Goal: Transaction & Acquisition: Purchase product/service

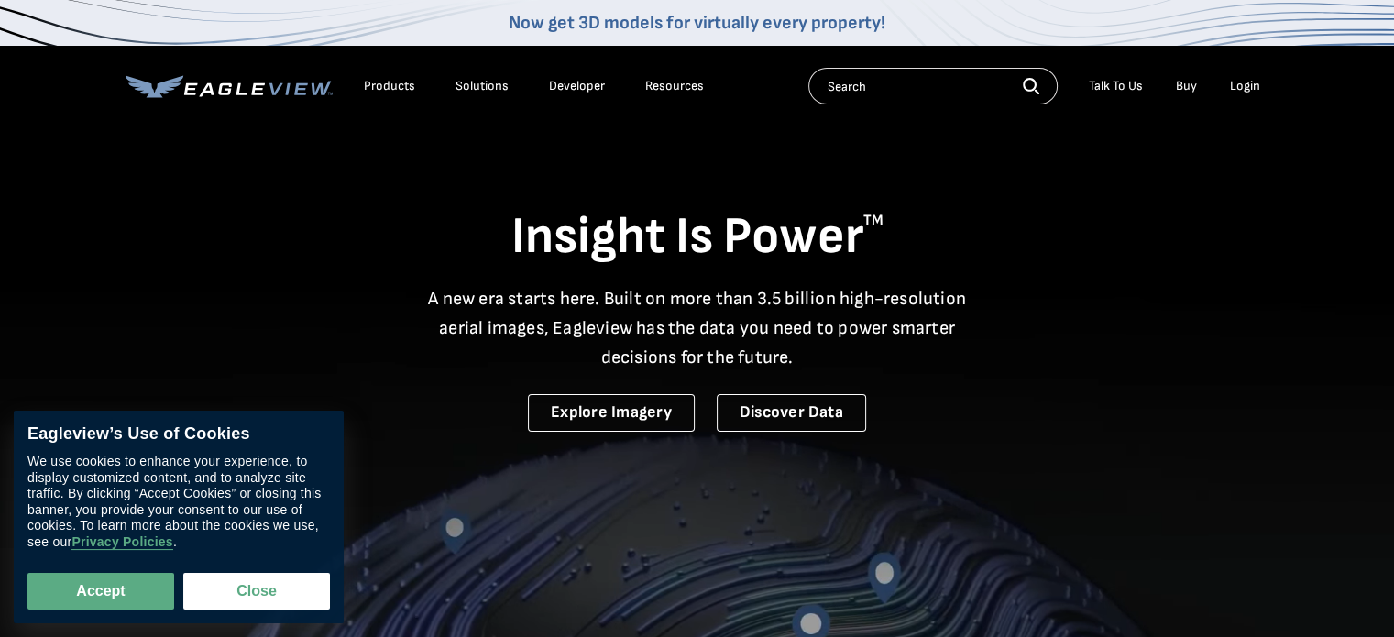
click at [1243, 85] on div "Login" at bounding box center [1245, 86] width 30 height 16
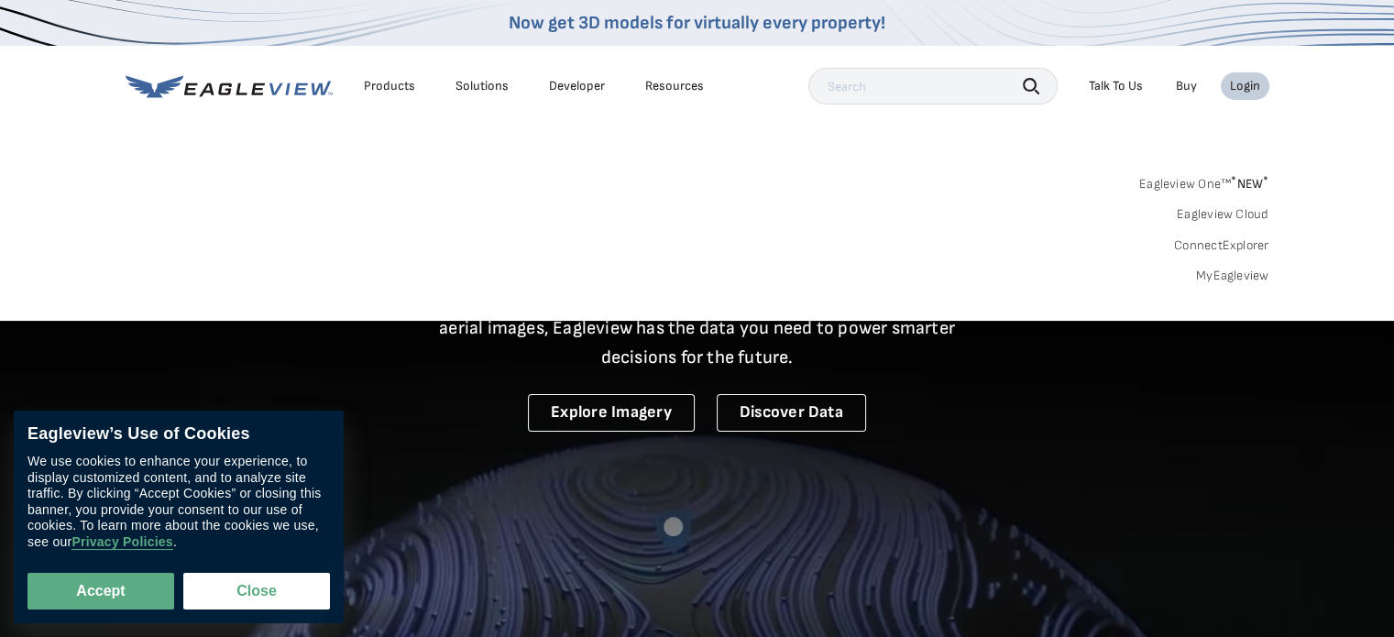
click at [1247, 278] on link "MyEagleview" at bounding box center [1232, 276] width 73 height 16
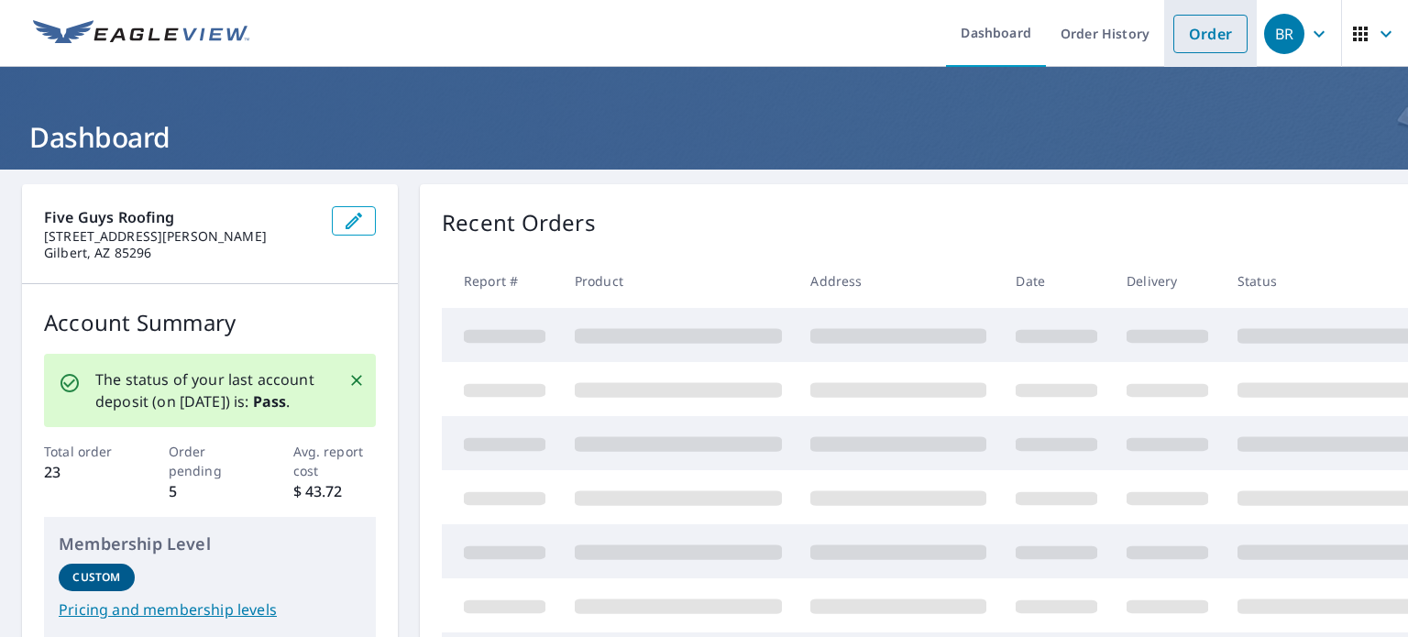
click at [1226, 23] on link "Order" at bounding box center [1210, 34] width 74 height 38
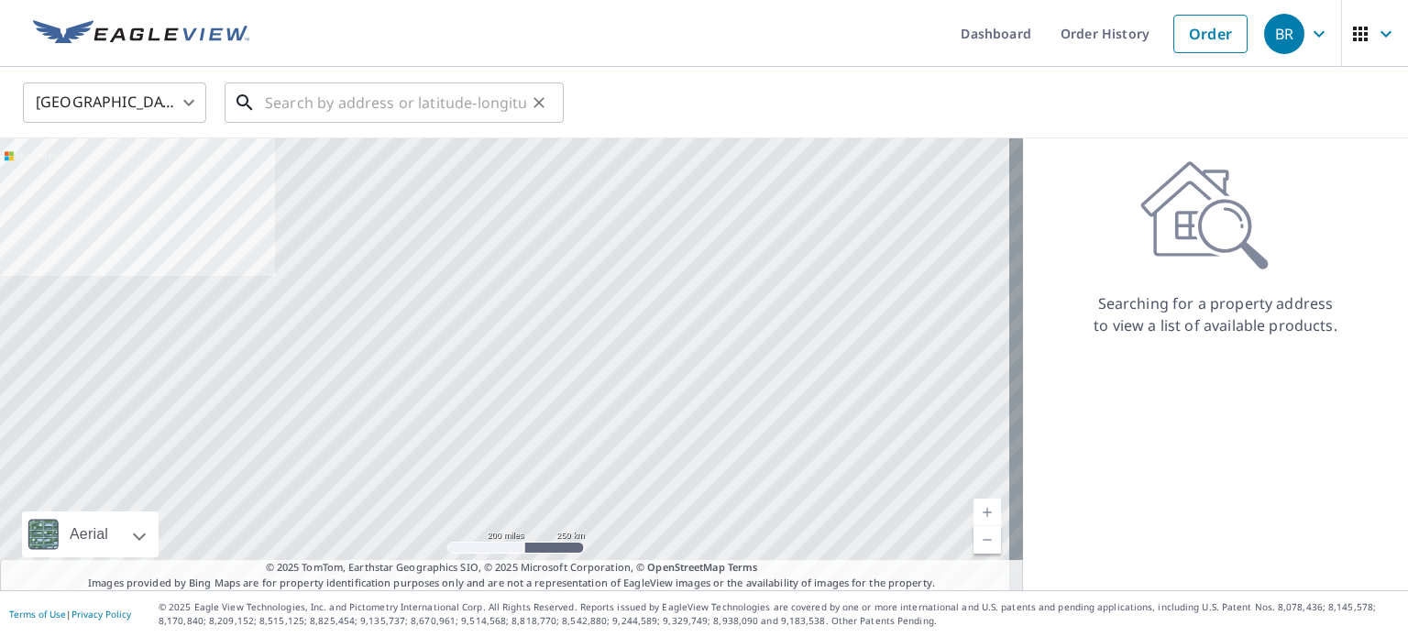
click at [400, 103] on input "text" at bounding box center [395, 102] width 261 height 51
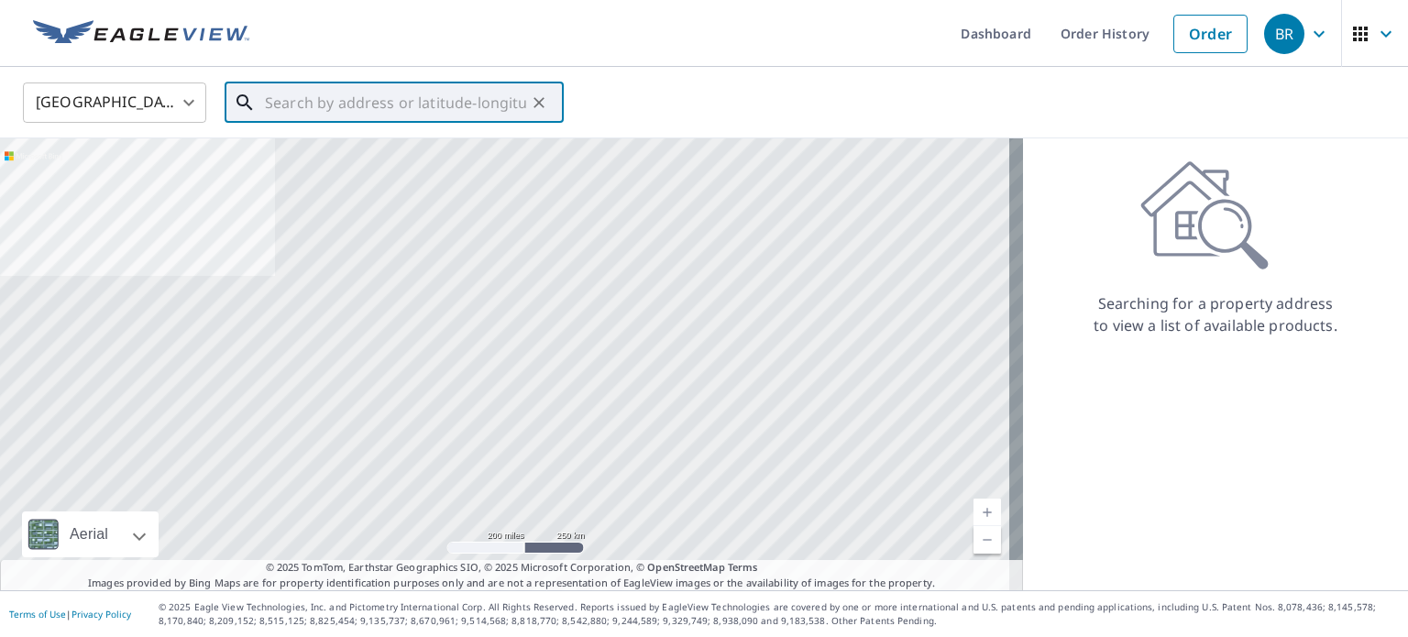
paste input "6101 S Rural Rd"
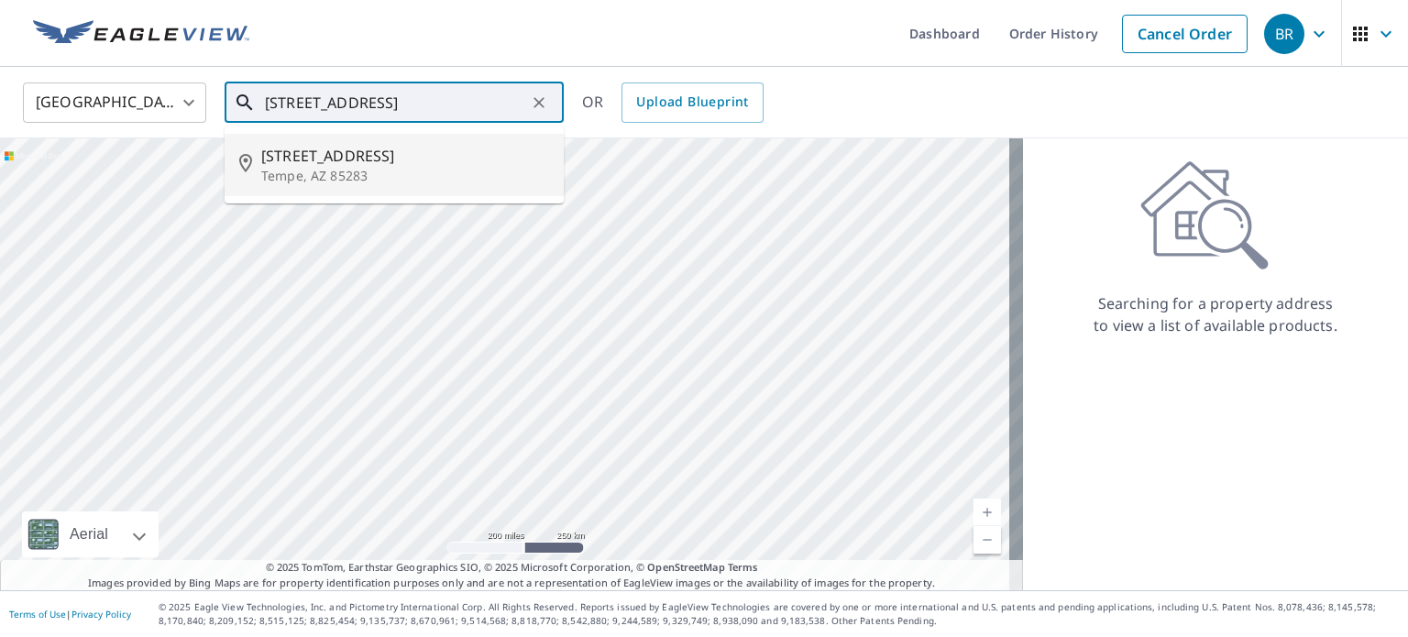
click at [356, 151] on span "6101 S Rural Rd" at bounding box center [405, 156] width 288 height 22
type input "6101 S Rural Rd Tempe, AZ 85283"
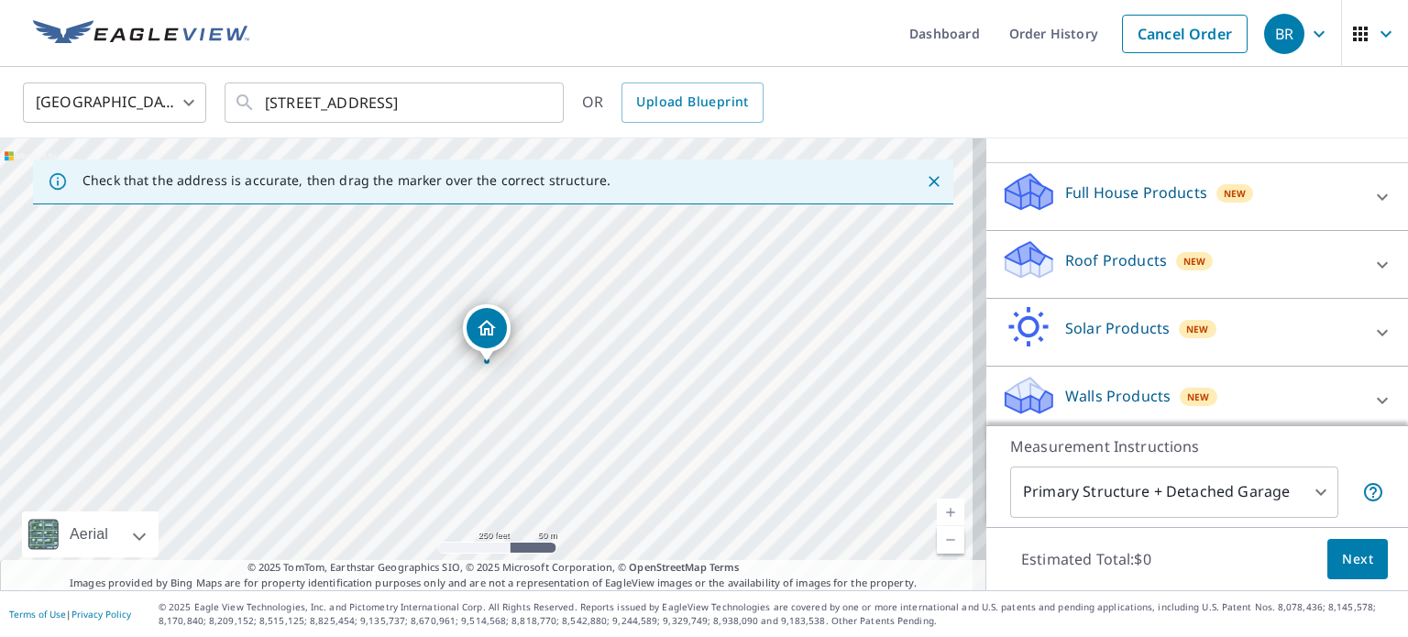
scroll to position [172, 0]
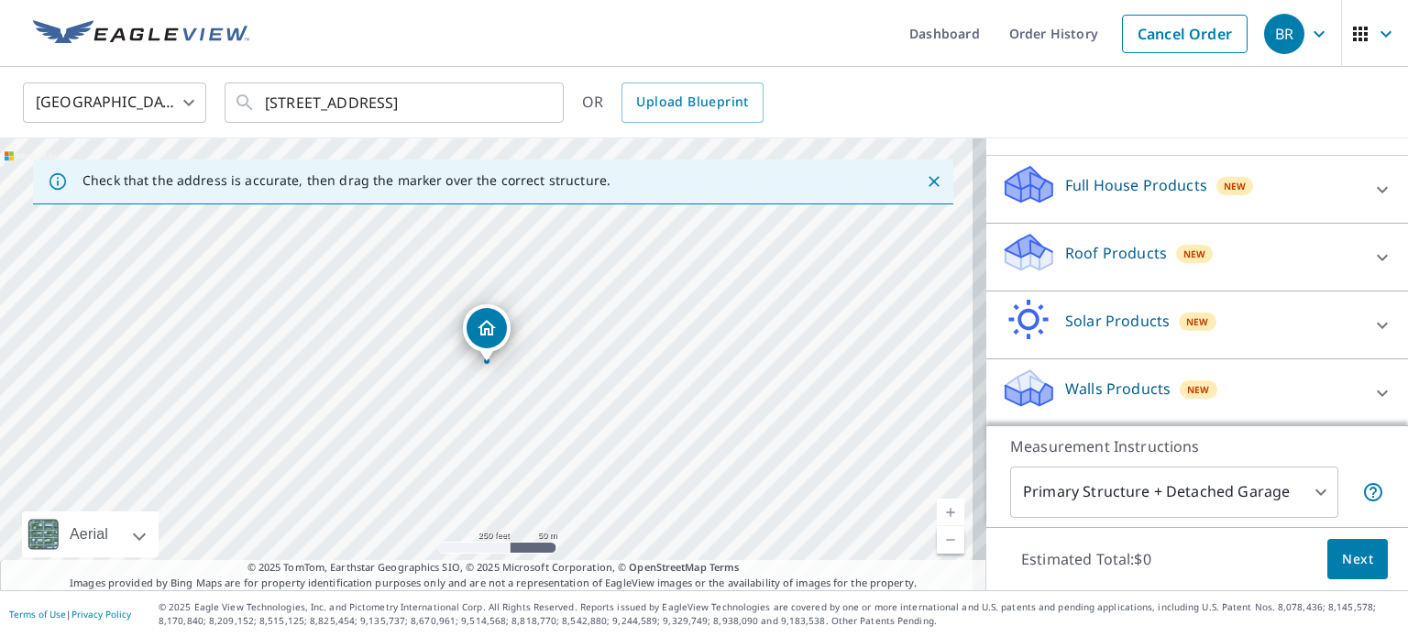
click at [1163, 204] on div "Full House Products New" at bounding box center [1180, 189] width 359 height 52
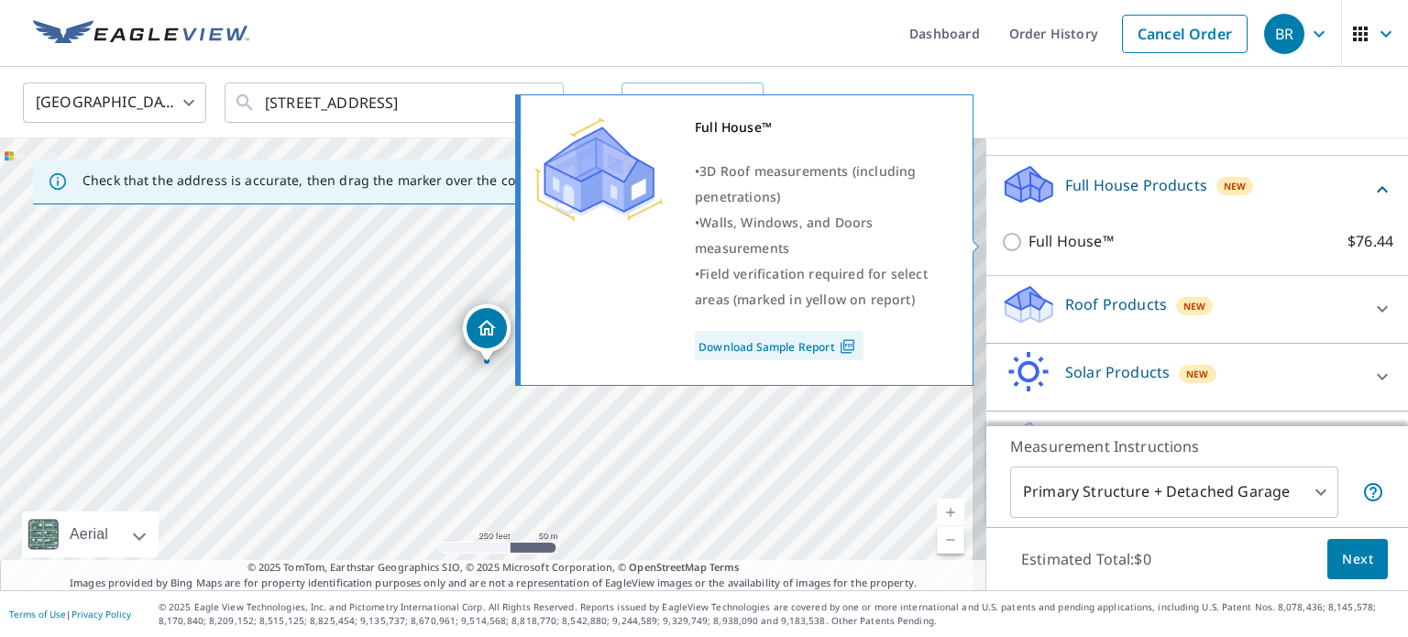
click at [1070, 241] on p "Full House™" at bounding box center [1070, 241] width 85 height 23
click at [1028, 241] on input "Full House™ $76.44" at bounding box center [1014, 242] width 27 height 22
checkbox input "true"
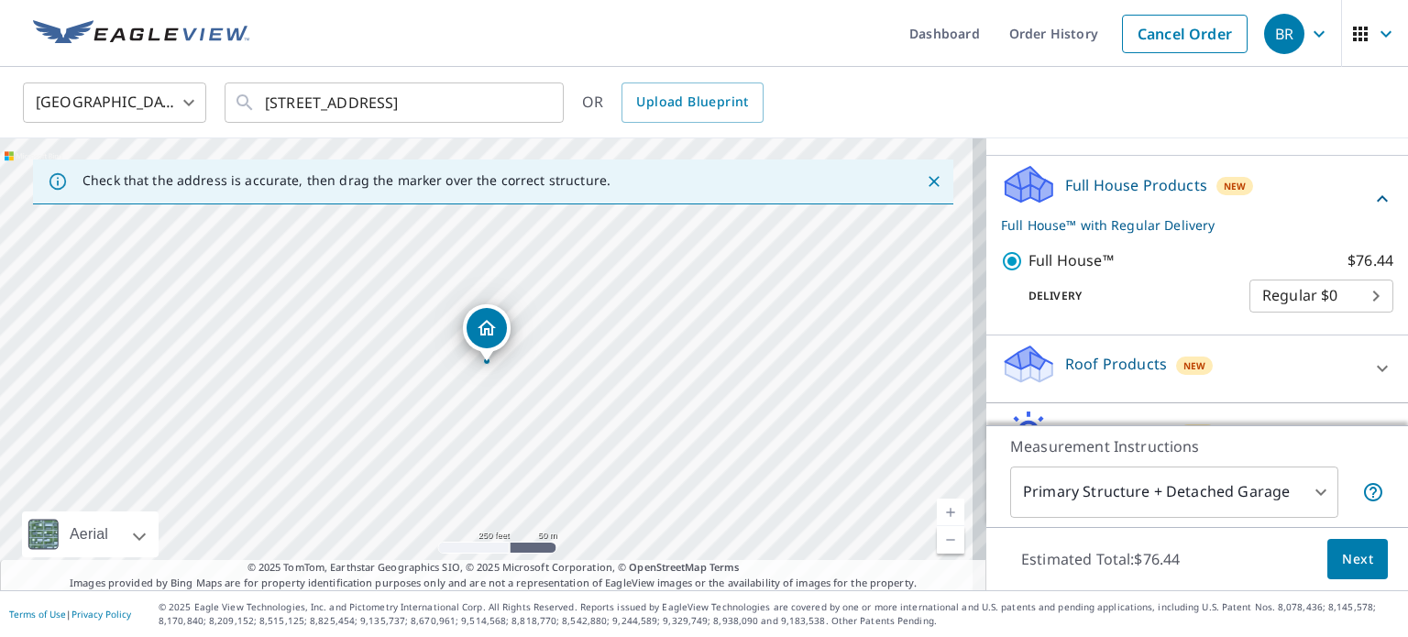
scroll to position [283, 0]
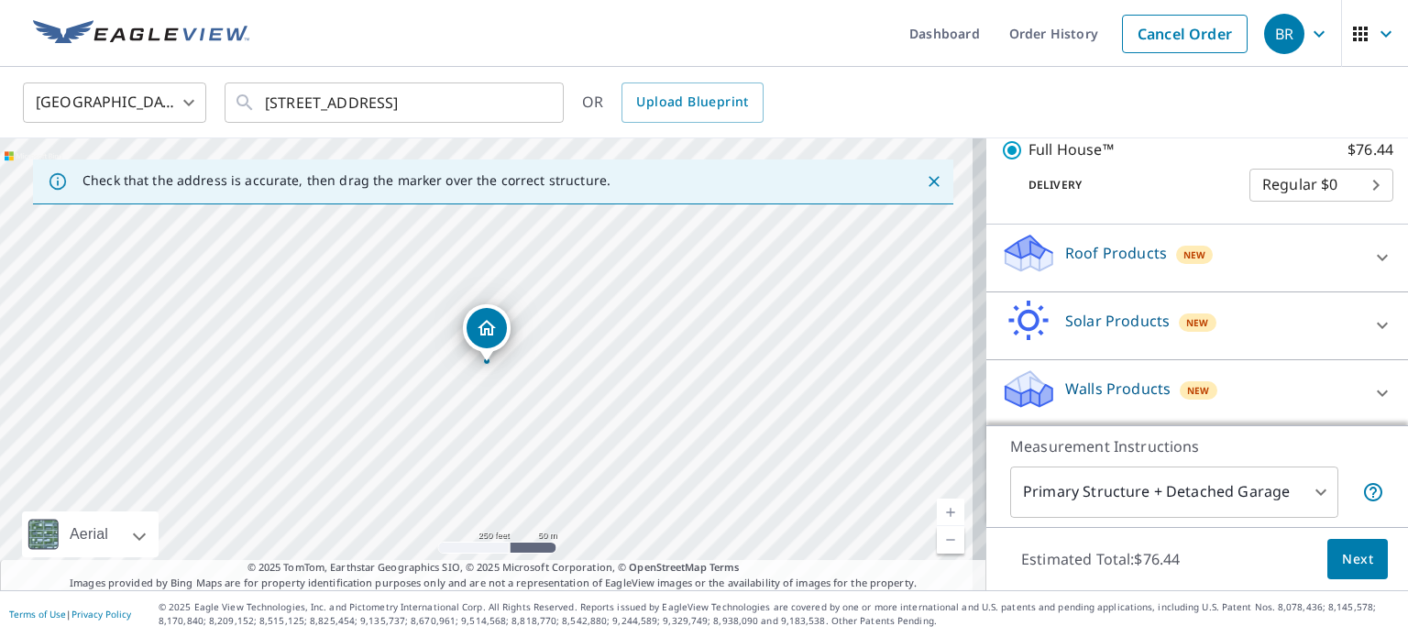
click at [1151, 497] on body "BR BR Dashboard Order History Cancel Order BR United States US ​ 6101 S Rural R…" at bounding box center [704, 318] width 1408 height 637
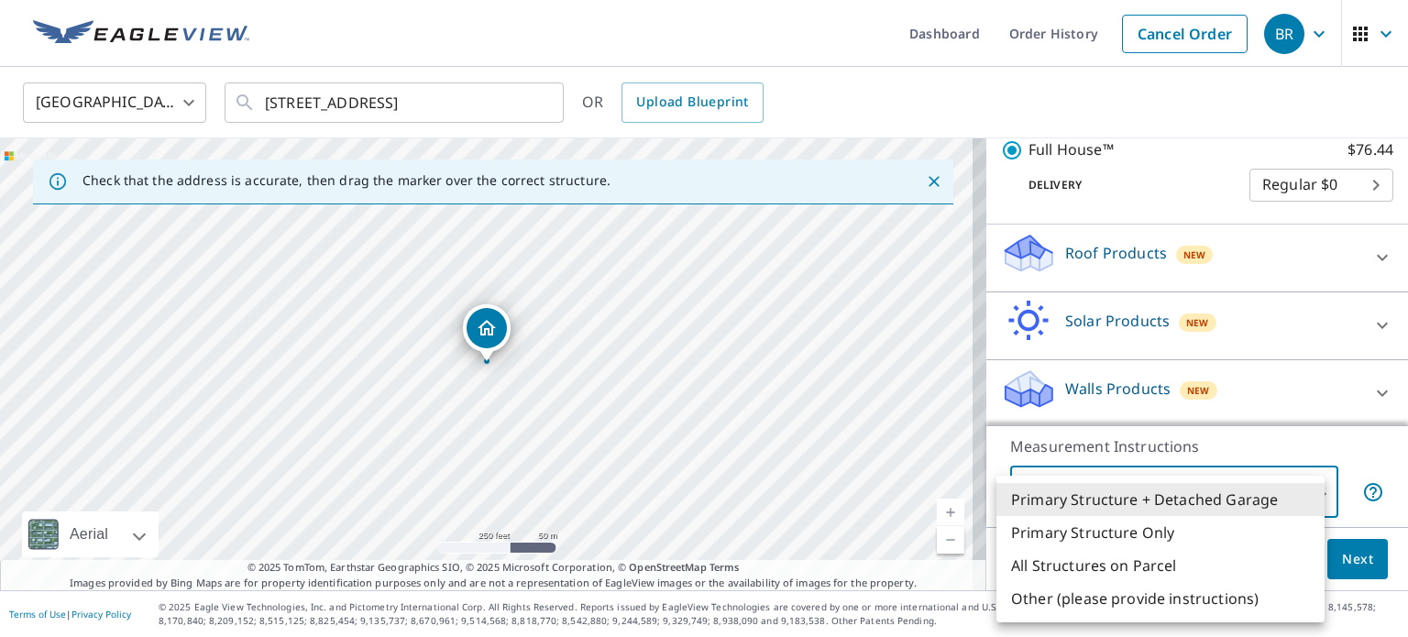
click at [1145, 533] on li "Primary Structure Only" at bounding box center [1160, 532] width 328 height 33
type input "2"
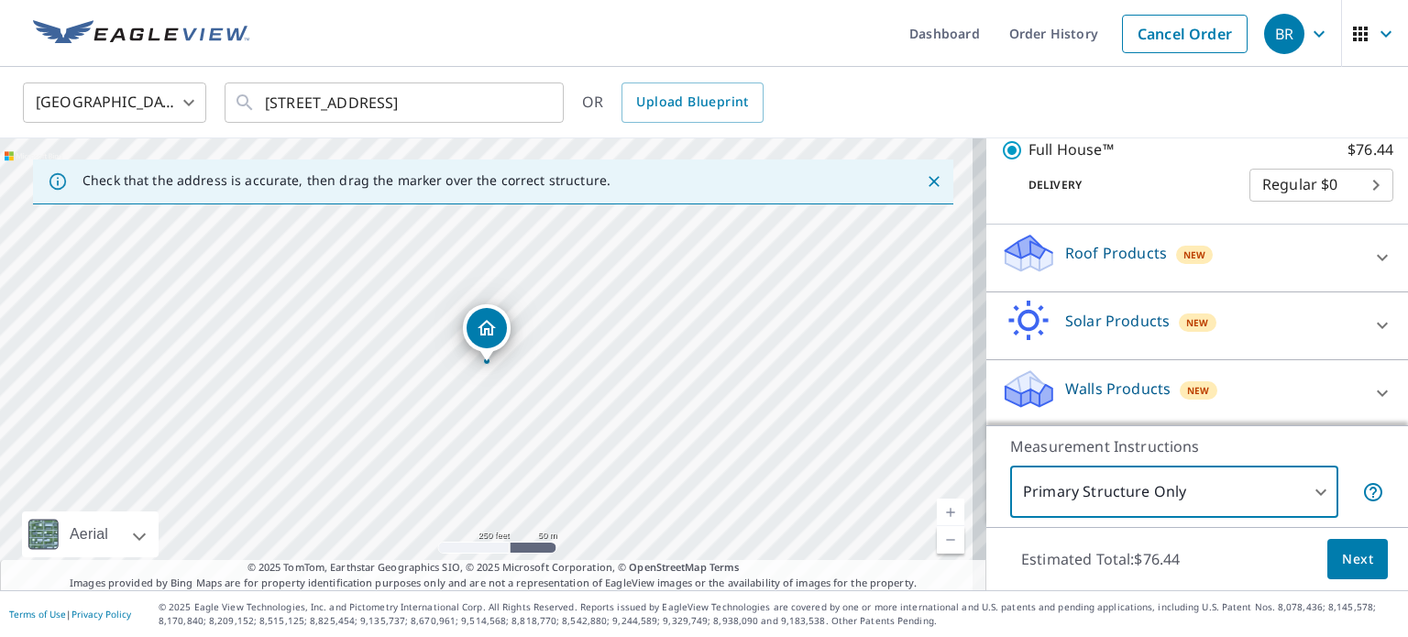
click at [1327, 554] on button "Next" at bounding box center [1357, 559] width 60 height 41
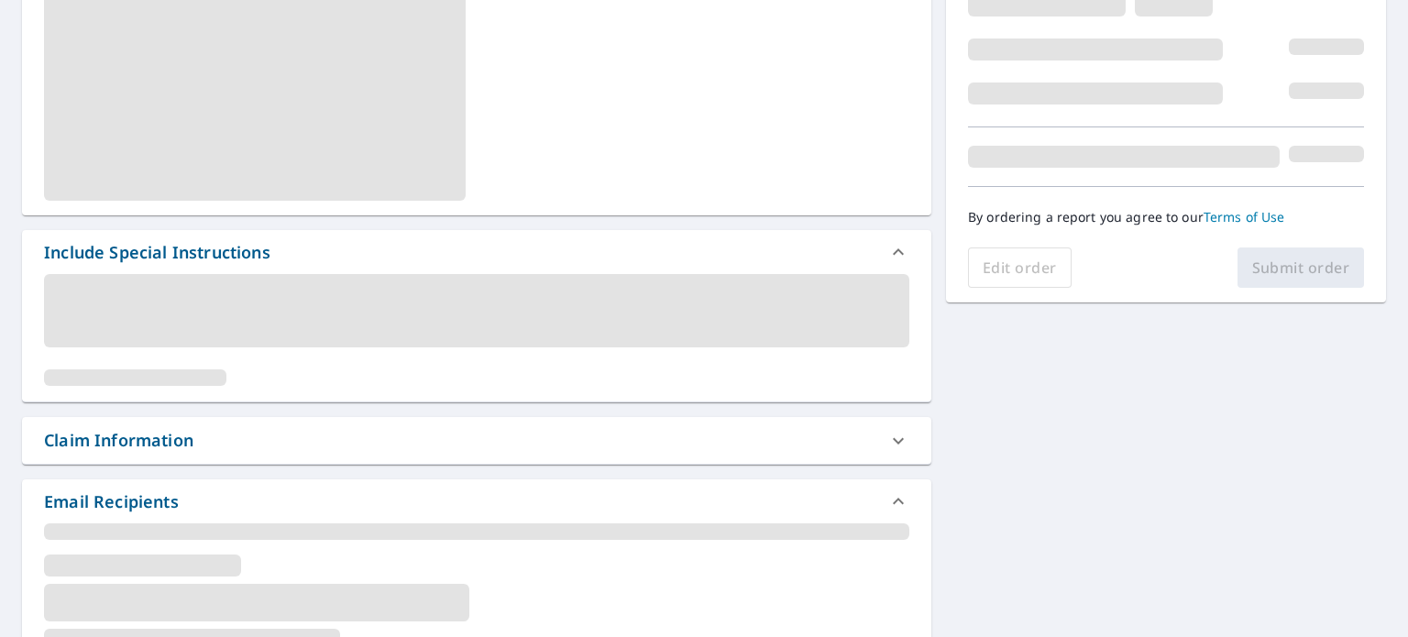
scroll to position [367, 0]
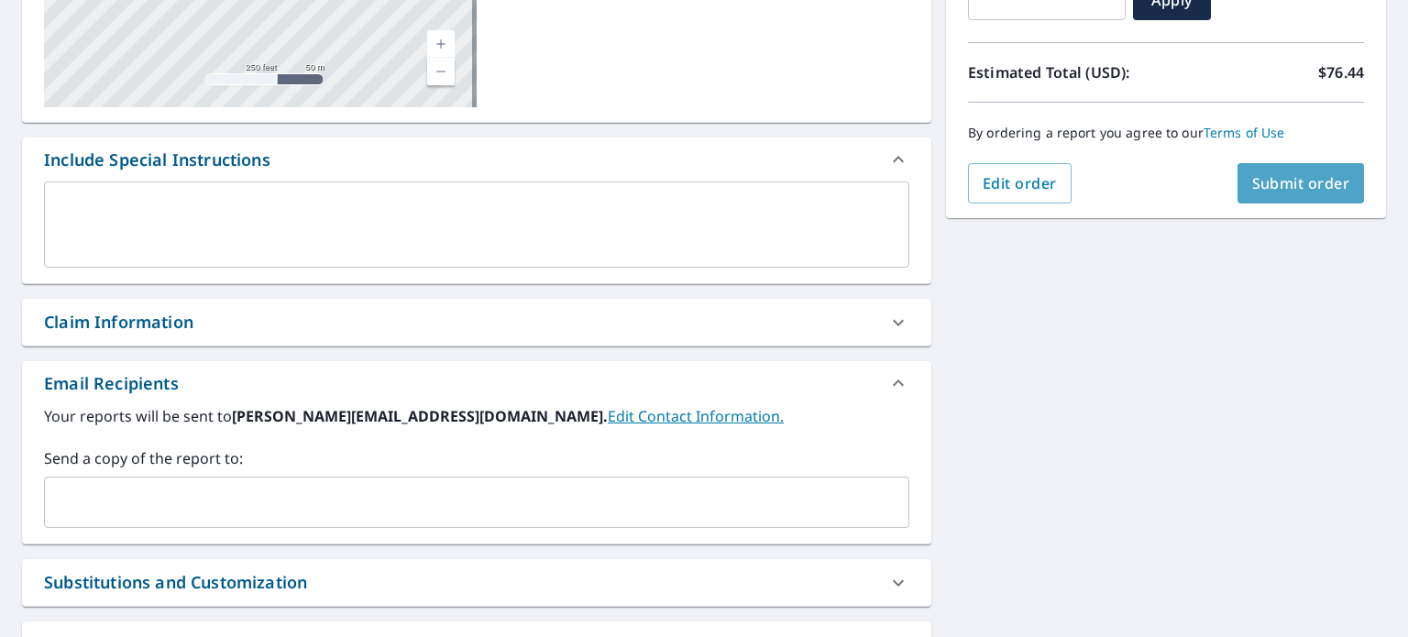
click at [1307, 190] on span "Submit order" at bounding box center [1301, 183] width 98 height 20
